Goal: Navigation & Orientation: Find specific page/section

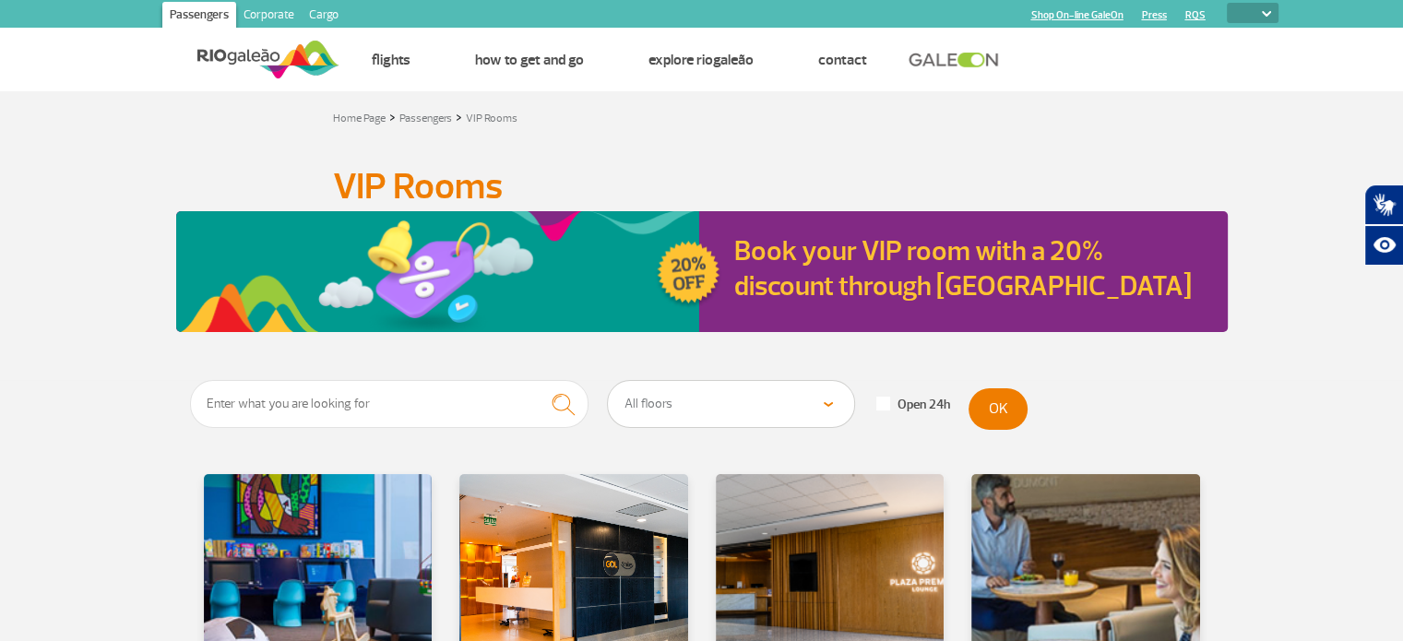
click at [1276, 10] on select "PT ENG ESP" at bounding box center [1253, 13] width 52 height 20
select select "pt-BR"
click at [1227, 3] on select "PT ENG ESP" at bounding box center [1253, 13] width 52 height 20
